Goal: Task Accomplishment & Management: Complete application form

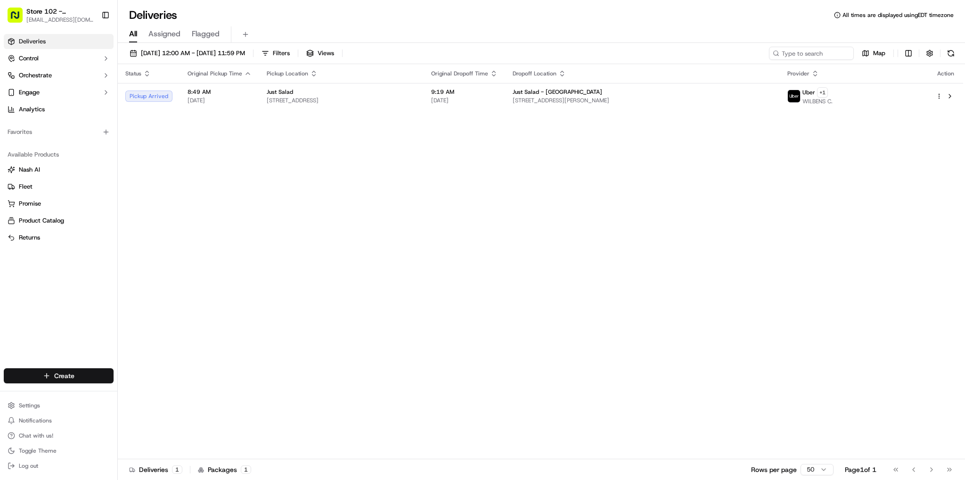
click at [105, 376] on html "Store 102 - [GEOGRAPHIC_DATA] (Just Salad) [EMAIL_ADDRESS][DOMAIN_NAME] Toggle …" at bounding box center [482, 240] width 965 height 480
click at [142, 392] on link "Delivery" at bounding box center [170, 393] width 105 height 17
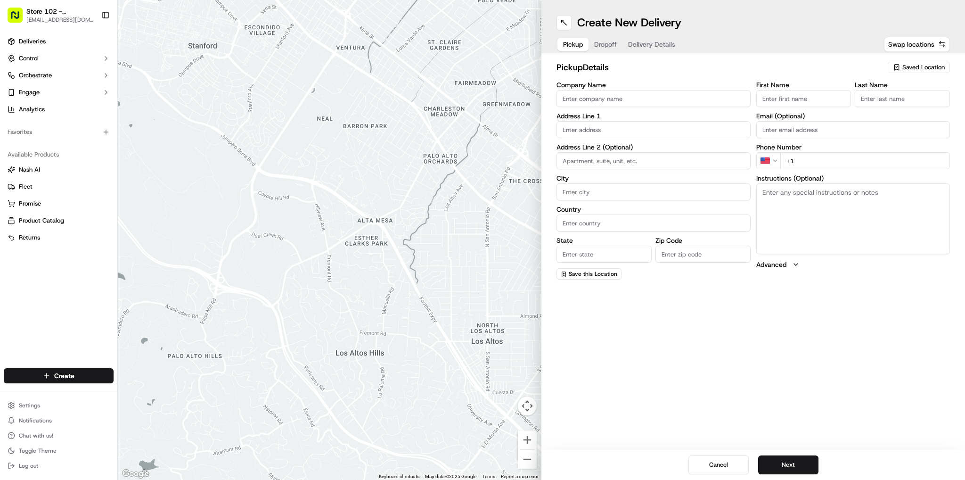
click at [584, 97] on input "Company Name" at bounding box center [654, 98] width 194 height 17
type input "Just Salad"
type input "[STREET_ADDRESS]"
type input "[GEOGRAPHIC_DATA]"
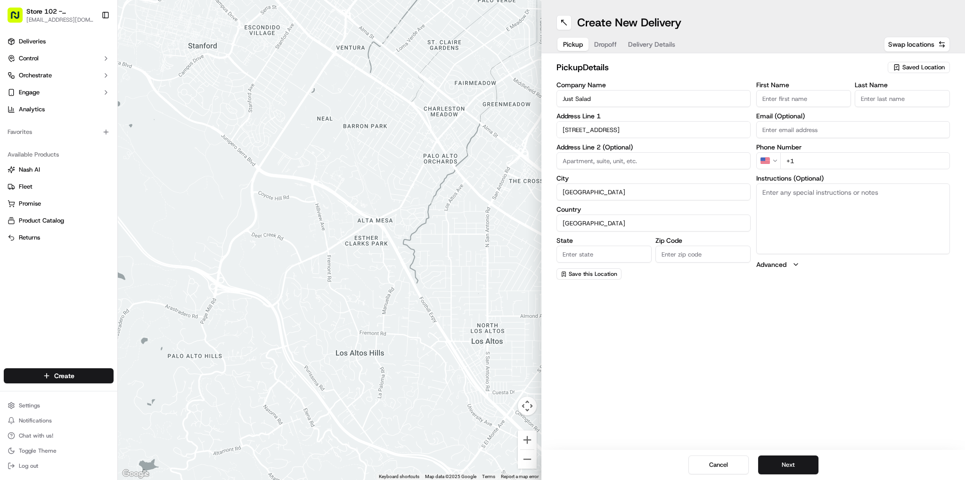
type input "MA"
type input "02110"
type input "abby"
type input "b"
click at [641, 176] on div "[STREET_ADDRESS]" at bounding box center [653, 178] width 189 height 14
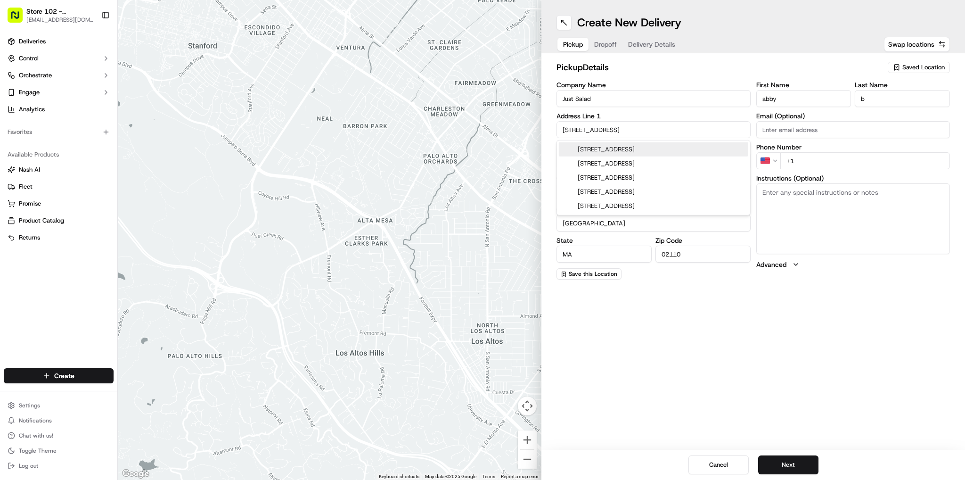
type input "[STREET_ADDRESS]"
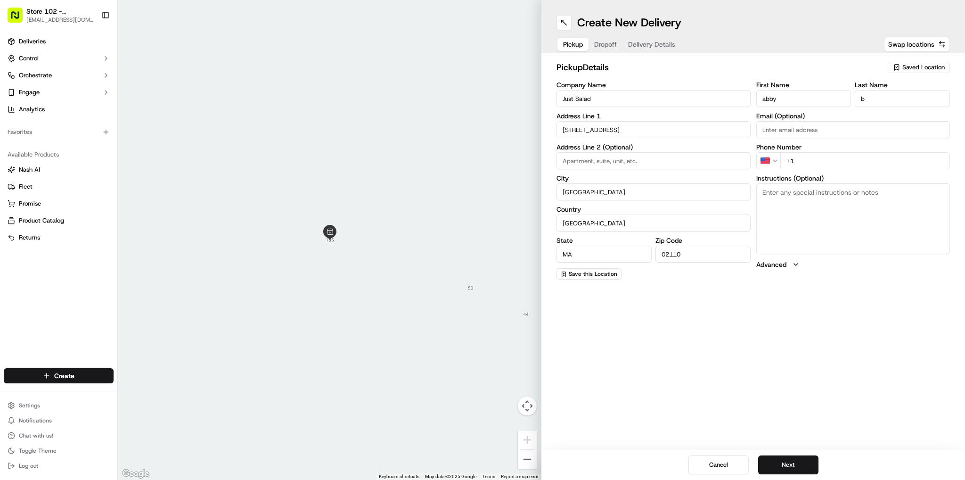
click at [866, 163] on input "+1" at bounding box center [866, 160] width 170 height 17
type input "[PHONE_NUMBER]"
click at [820, 347] on div "Create New Delivery Pickup Dropoff Delivery Details Swap locations pickup Detai…" at bounding box center [754, 240] width 424 height 480
click at [789, 464] on button "Next" at bounding box center [788, 464] width 60 height 19
click at [577, 100] on input "Company Name" at bounding box center [654, 98] width 194 height 17
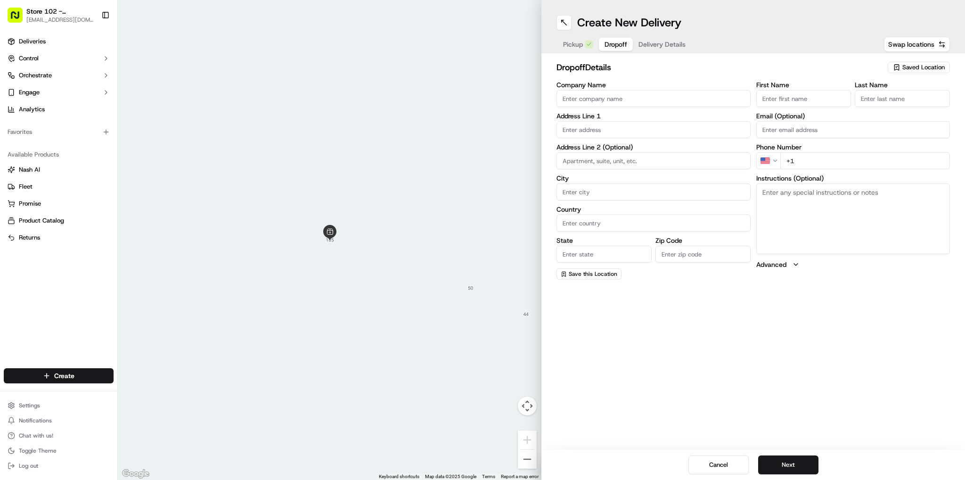
type input "Just Salad - [GEOGRAPHIC_DATA]"
type input "[STREET_ADDRESS][PERSON_NAME]"
type input "[GEOGRAPHIC_DATA]"
type input "MA"
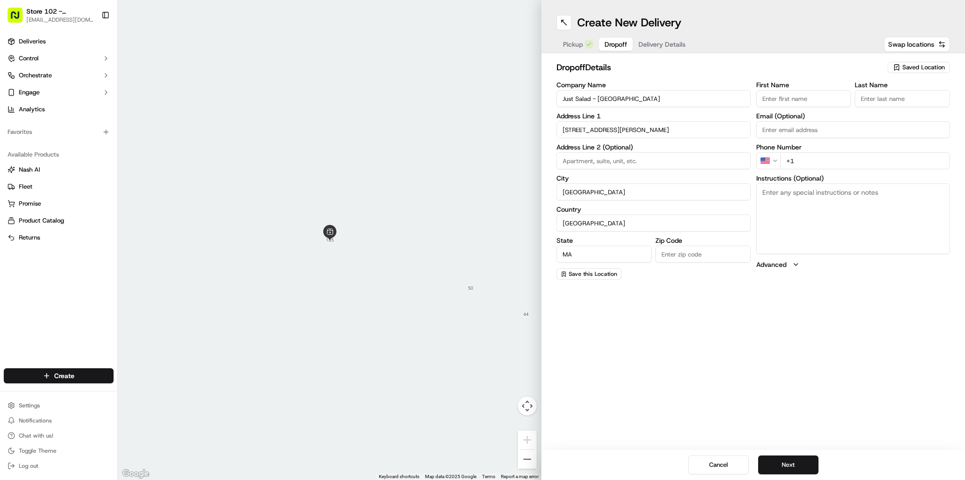
type input "02141"
type input "Sneha"
type input "B"
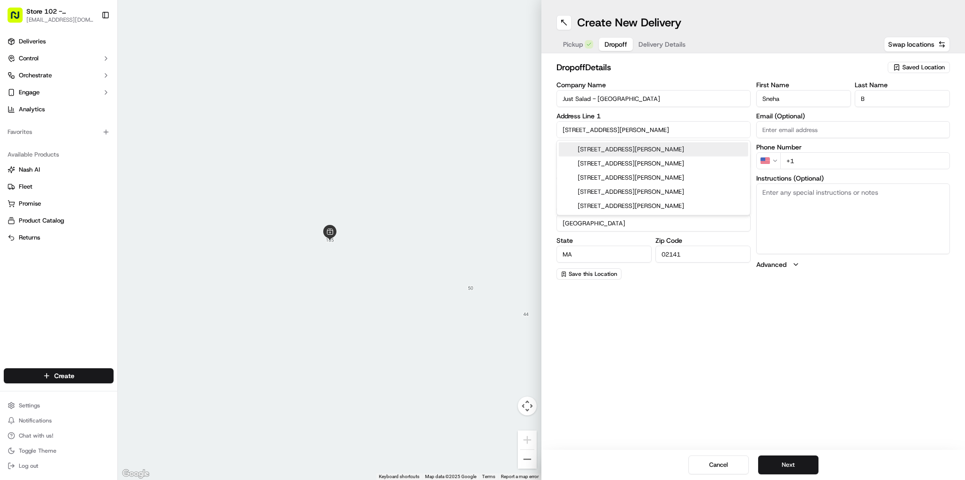
click at [649, 149] on div "[STREET_ADDRESS][PERSON_NAME]" at bounding box center [653, 149] width 189 height 14
type input "[STREET_ADDRESS][PERSON_NAME]"
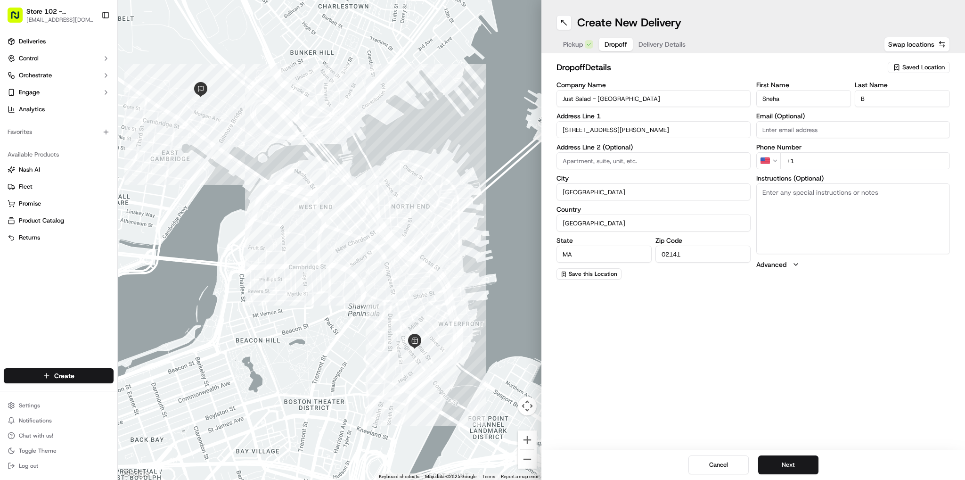
click at [855, 158] on input "+1" at bounding box center [866, 160] width 170 height 17
type input "[PHONE_NUMBER]"
click at [742, 353] on div "Create New Delivery Pickup Dropoff Delivery Details Swap locations dropoff Deta…" at bounding box center [754, 240] width 424 height 480
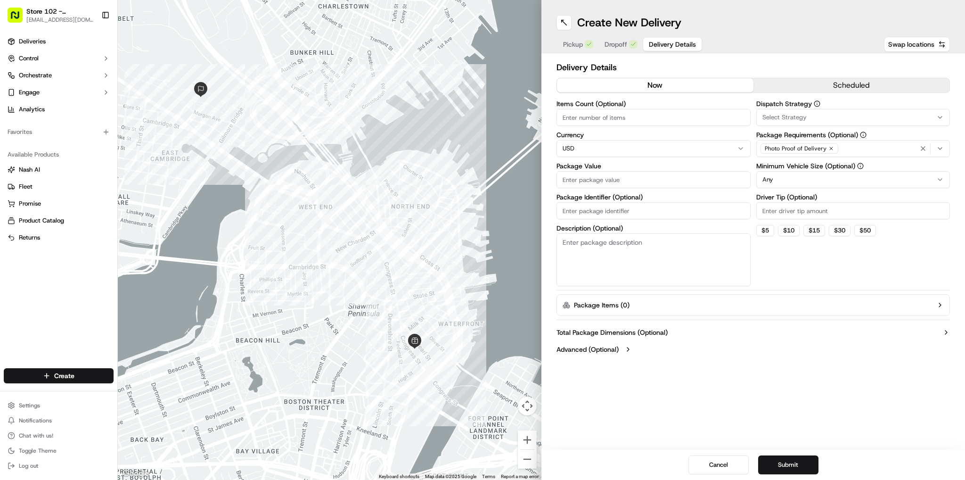
click at [649, 47] on span "Delivery Details" at bounding box center [672, 44] width 47 height 9
click at [575, 373] on div "Create New Delivery Pickup Dropoff Delivery Details Swap locations Delivery Det…" at bounding box center [754, 240] width 424 height 480
click at [658, 110] on input "Items Count (Optional)" at bounding box center [654, 117] width 194 height 17
type input "1"
click at [606, 178] on input "Package Value" at bounding box center [654, 179] width 194 height 17
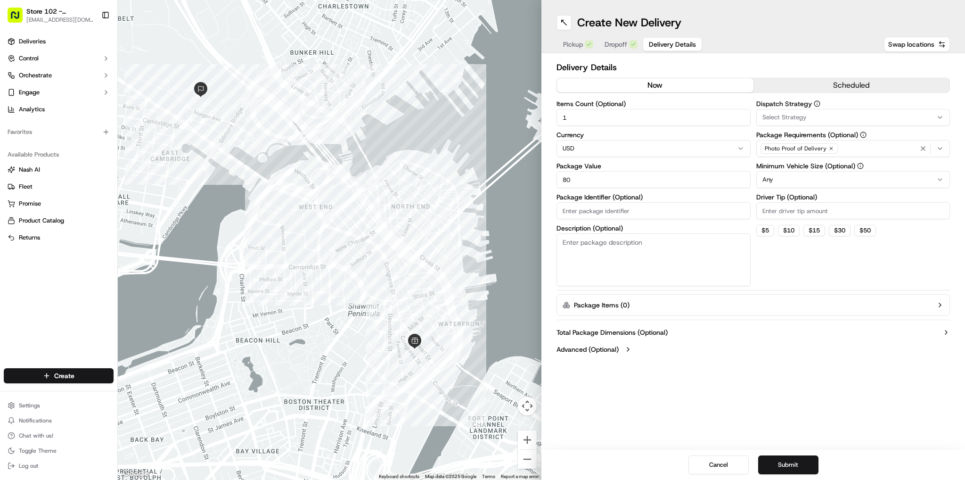
type input "80"
click at [937, 146] on icon "button" at bounding box center [941, 149] width 8 height 8
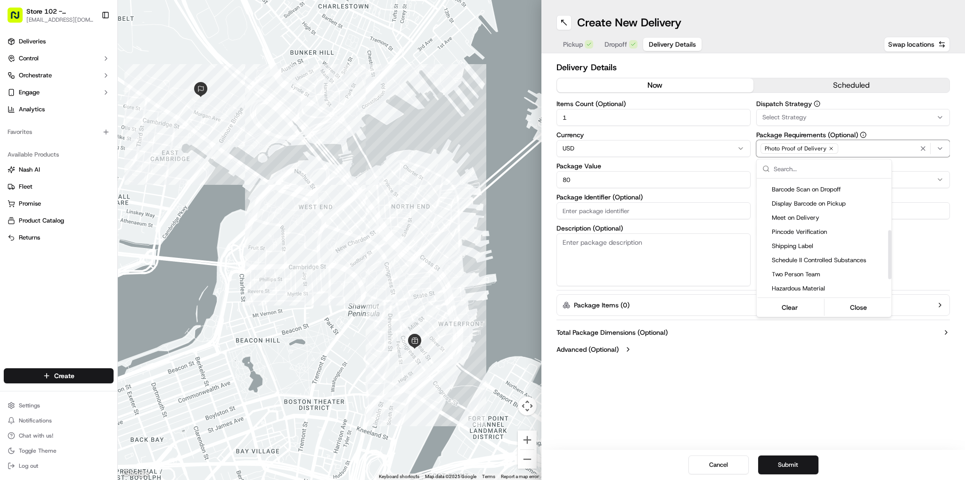
scroll to position [141, 0]
click at [781, 227] on span "Pincode Verification" at bounding box center [830, 228] width 116 height 8
click at [716, 389] on html "Store 102 - [GEOGRAPHIC_DATA] (Just Salad) [EMAIL_ADDRESS][DOMAIN_NAME] Toggle …" at bounding box center [482, 240] width 965 height 480
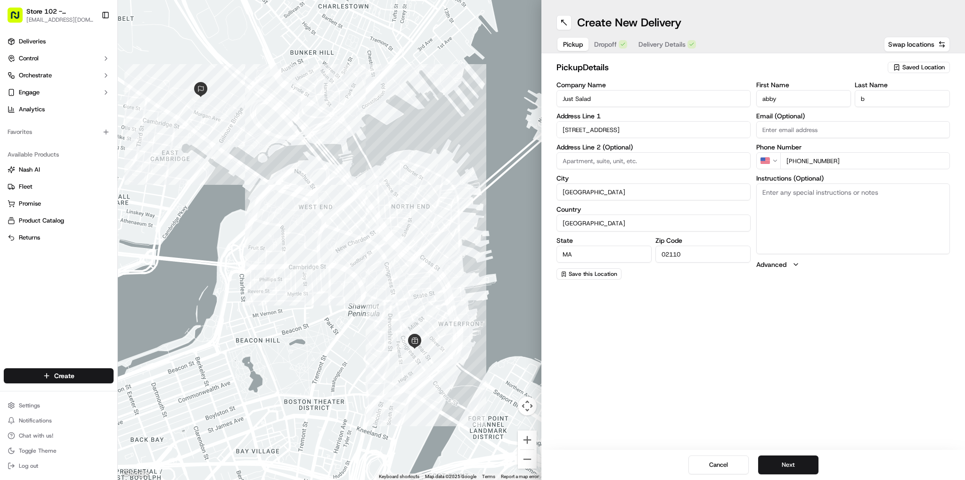
click at [580, 43] on span "Pickup" at bounding box center [573, 44] width 20 height 9
click at [789, 466] on button "Next" at bounding box center [788, 464] width 60 height 19
click at [783, 460] on button "Next" at bounding box center [788, 464] width 60 height 19
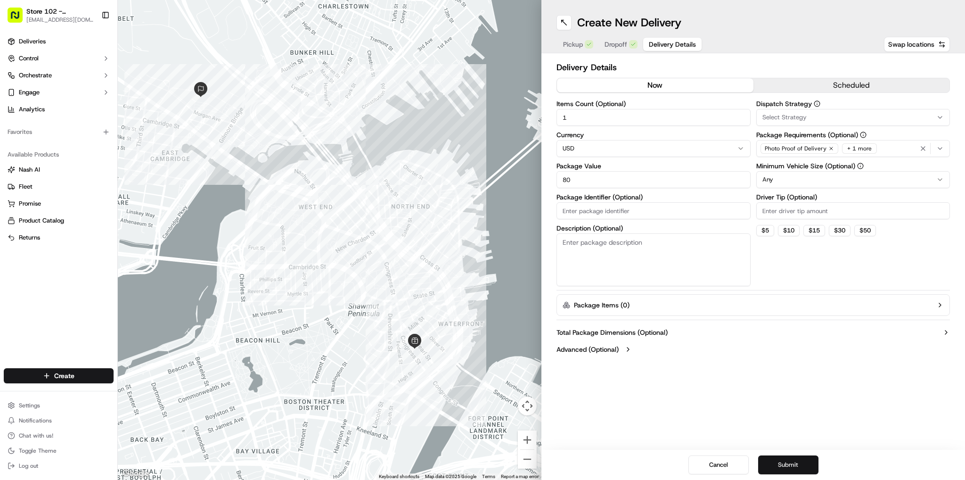
click at [784, 465] on button "Submit" at bounding box center [788, 464] width 60 height 19
